Goal: Information Seeking & Learning: Learn about a topic

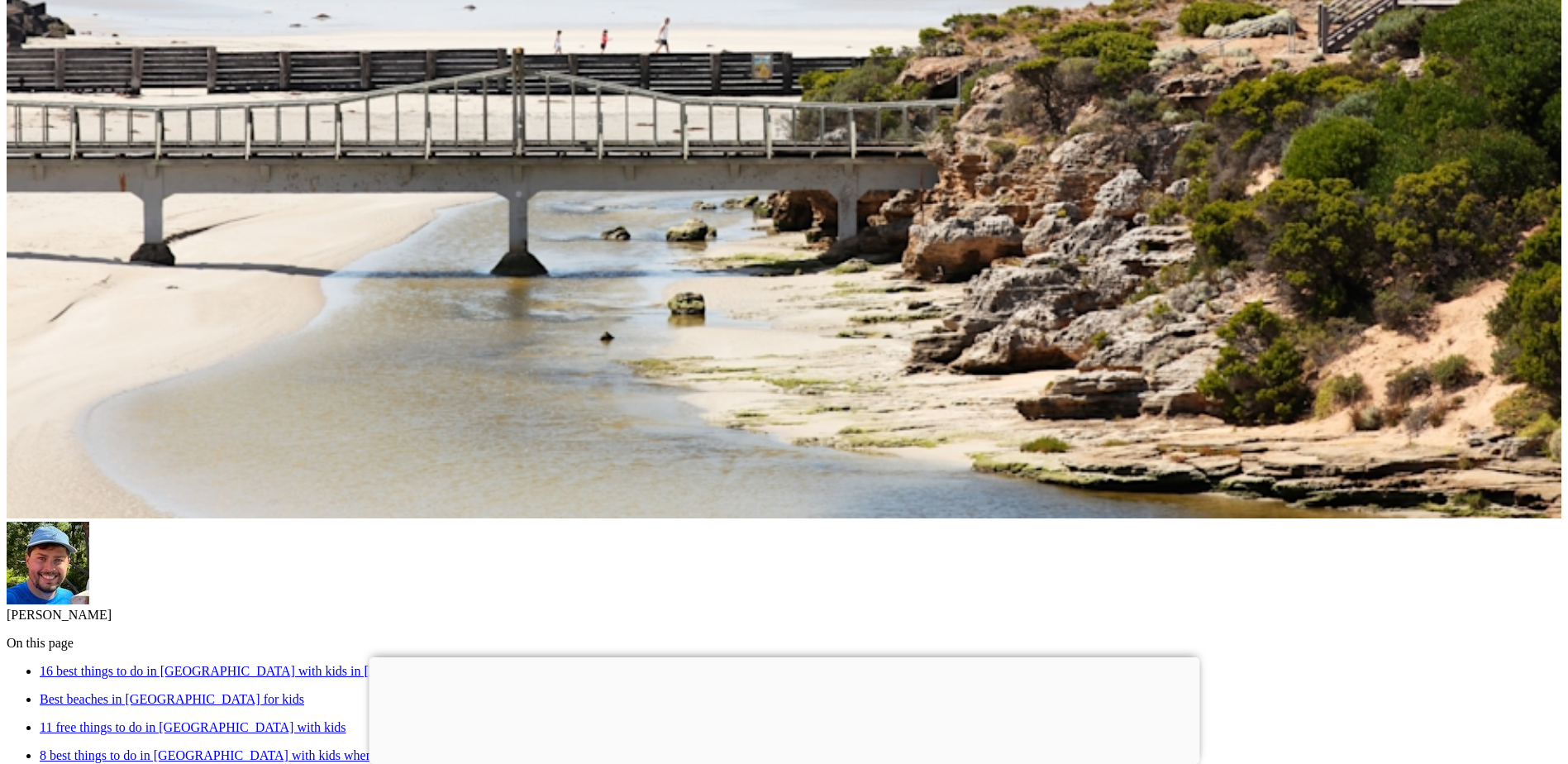
scroll to position [661, 0]
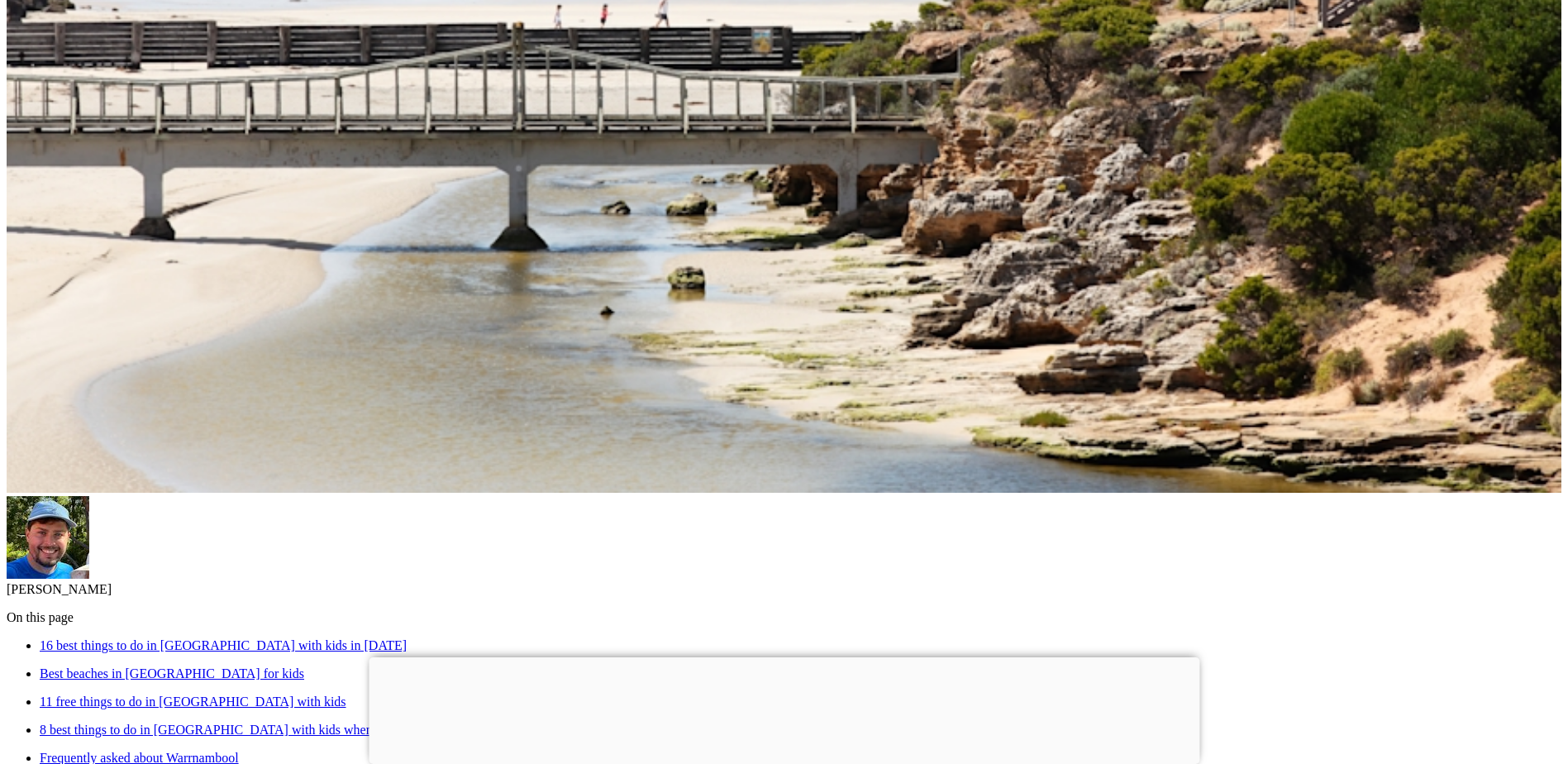
click at [407, 639] on link "16 best things to do in [GEOGRAPHIC_DATA] with kids in [DATE]" at bounding box center [223, 646] width 367 height 14
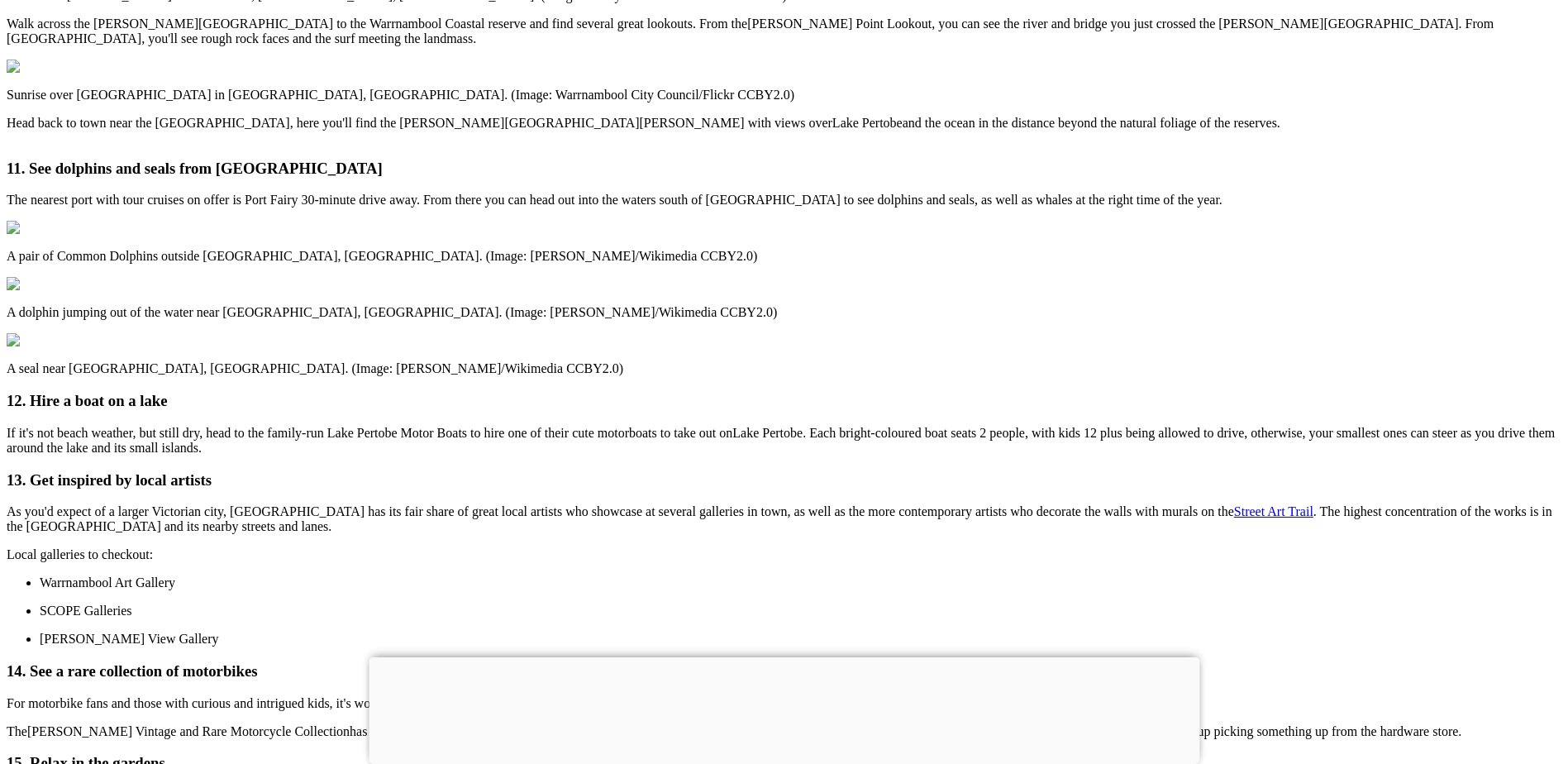
scroll to position [4333, 0]
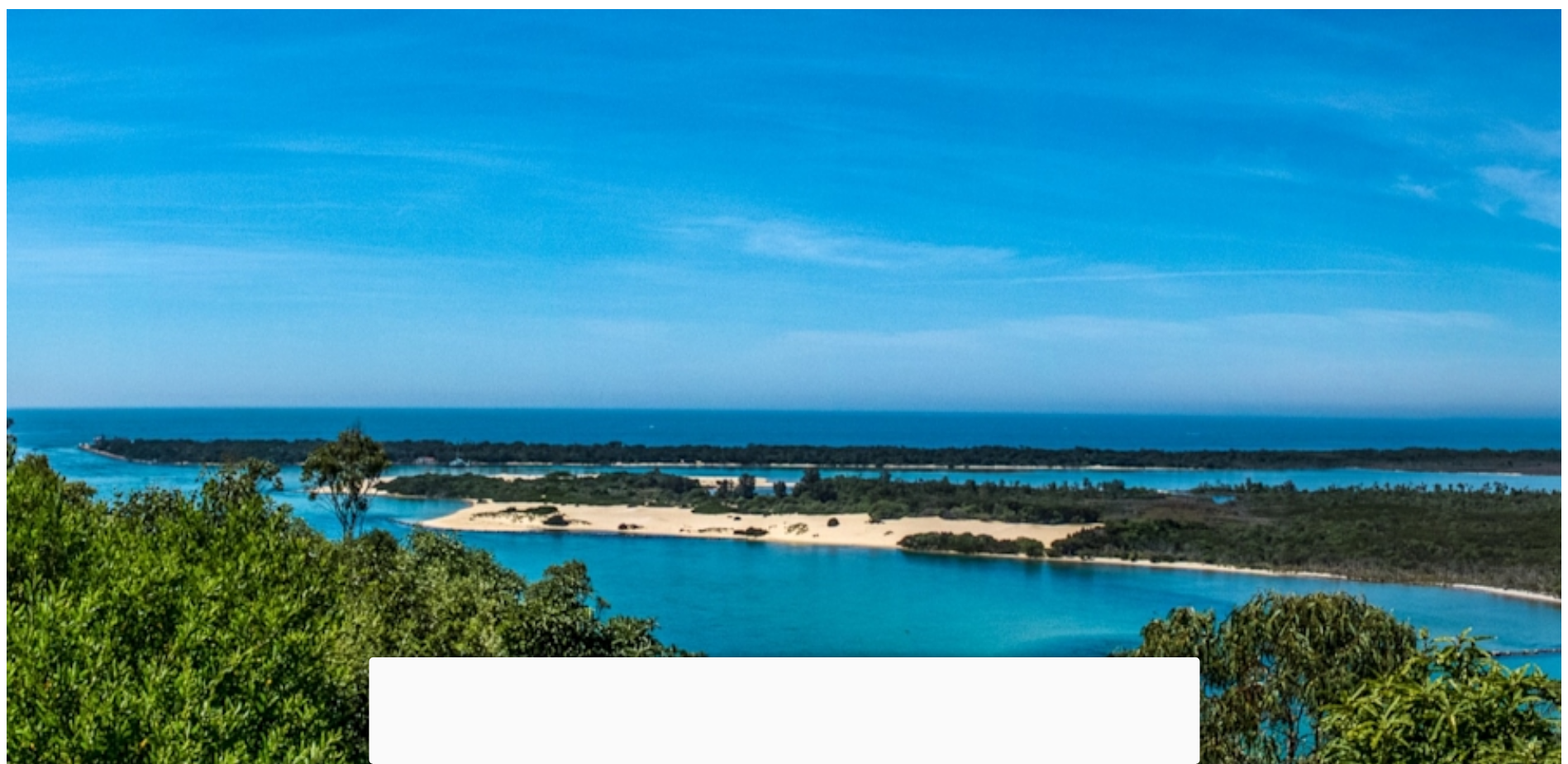
scroll to position [17312, 0]
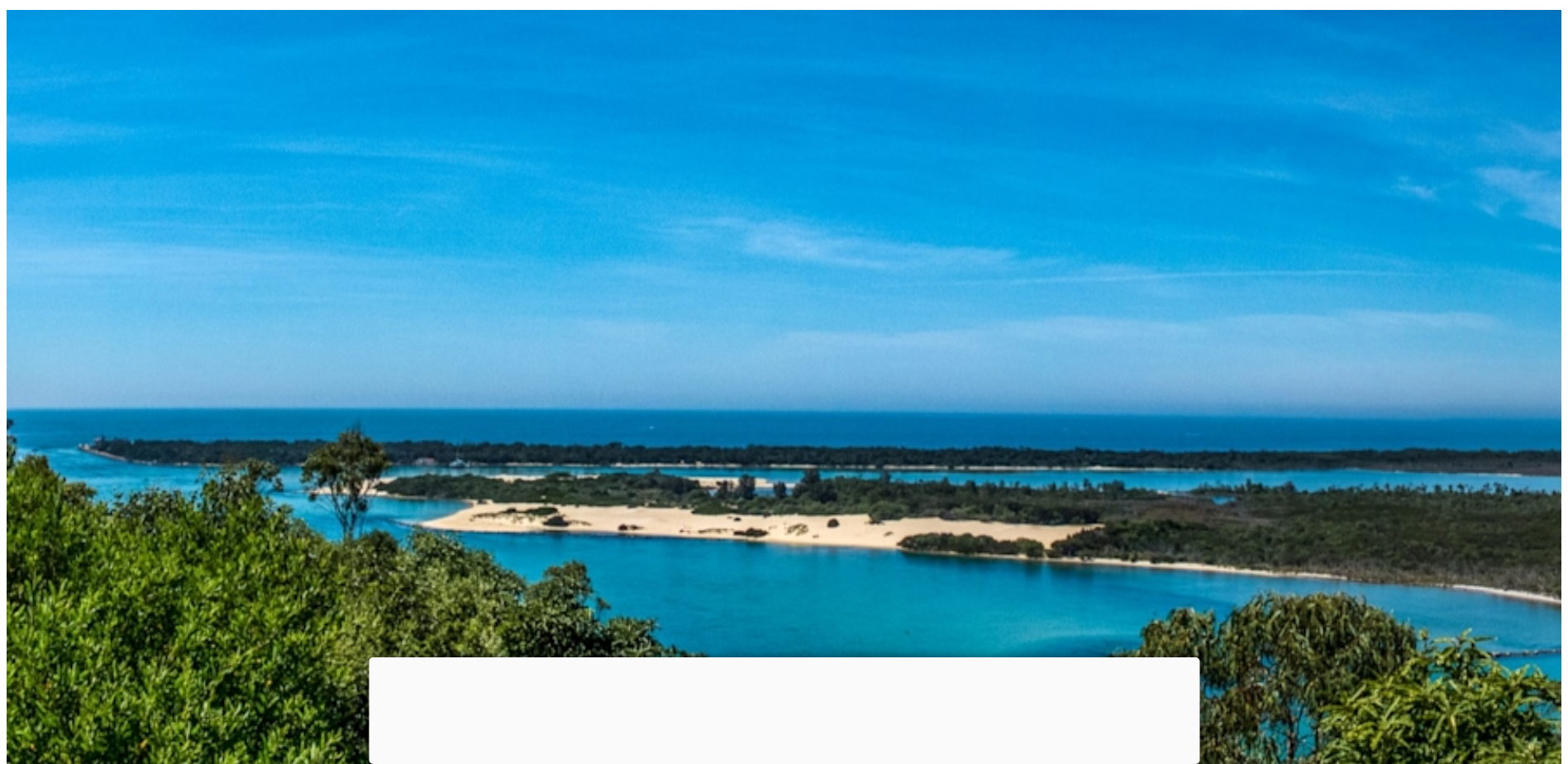
drag, startPoint x: 510, startPoint y: 128, endPoint x: 1551, endPoint y: 625, distance: 1153.6
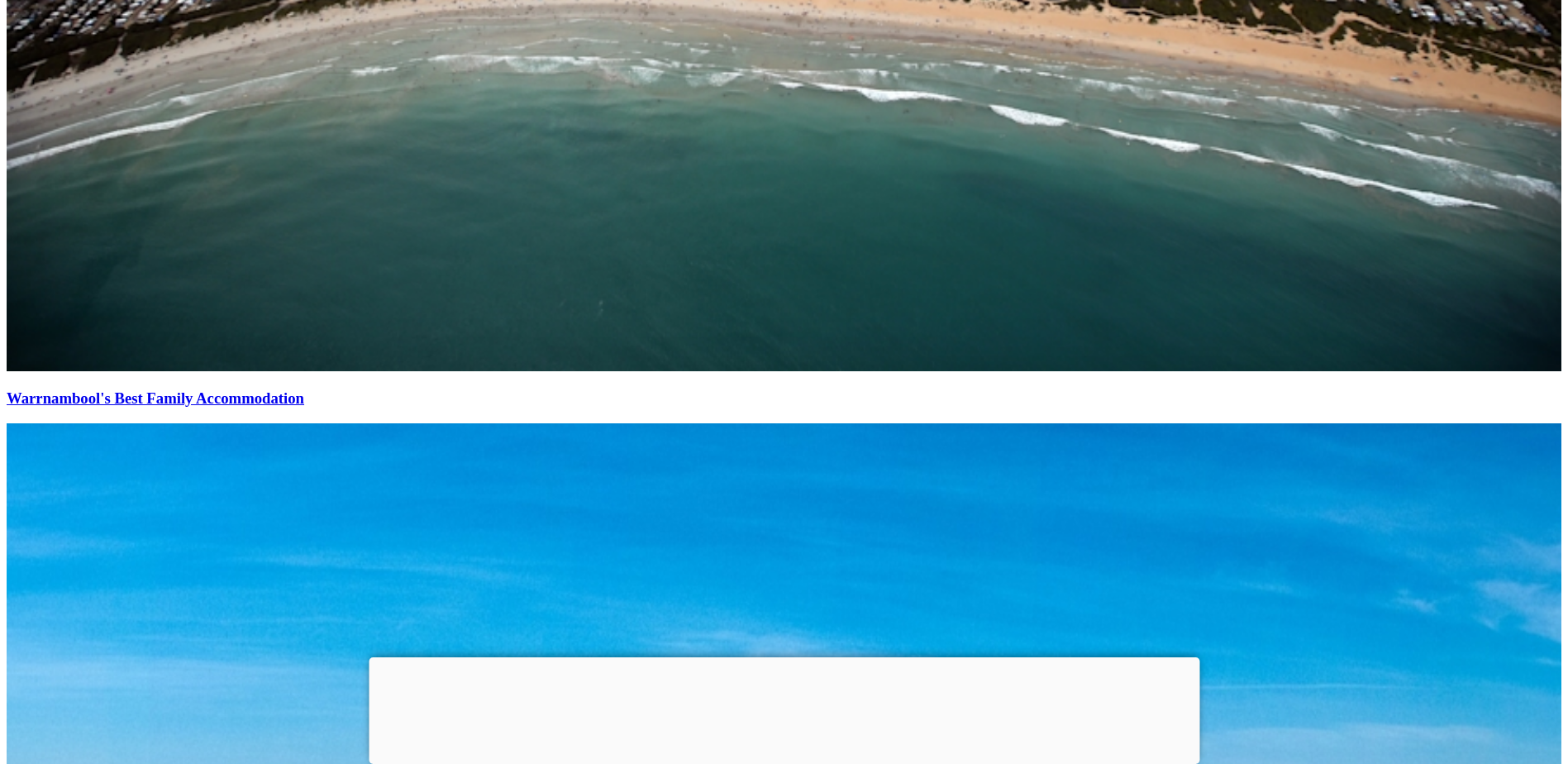
scroll to position [16816, 0]
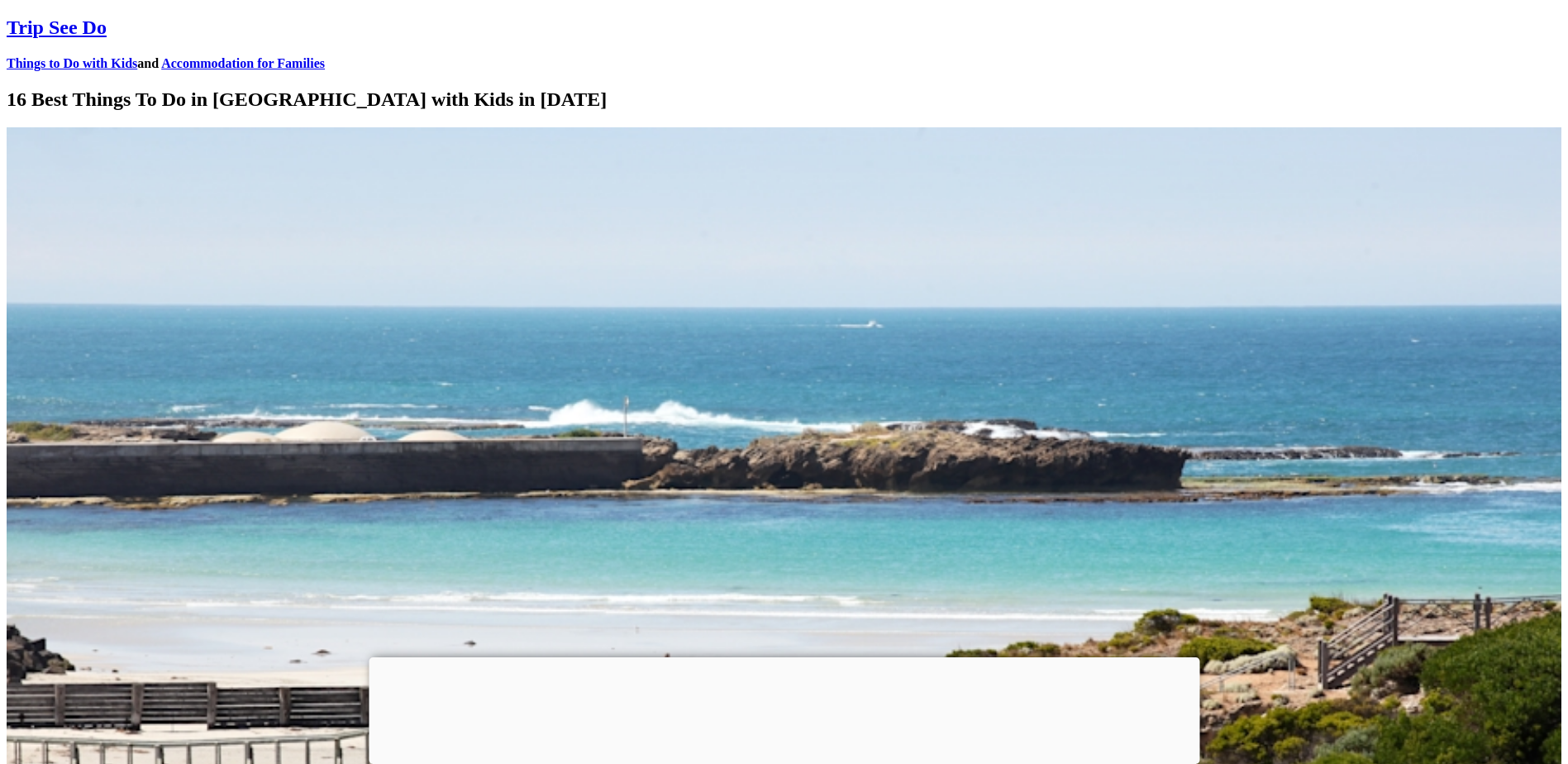
scroll to position [331, 0]
